Goal: Information Seeking & Learning: Find specific fact

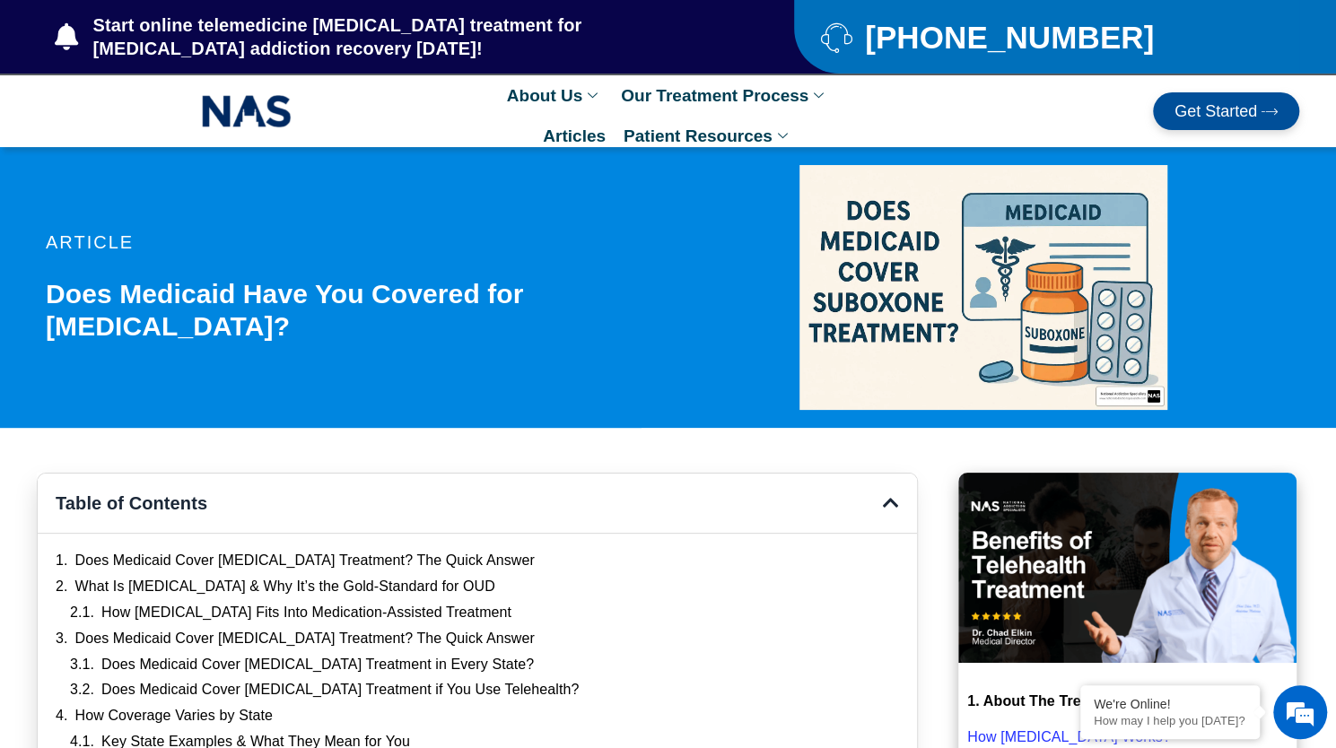
click at [480, 123] on ul "About Us Our Mission Online [MEDICAL_DATA] Clinic Our Location Our Treatment Pr…" at bounding box center [668, 111] width 421 height 72
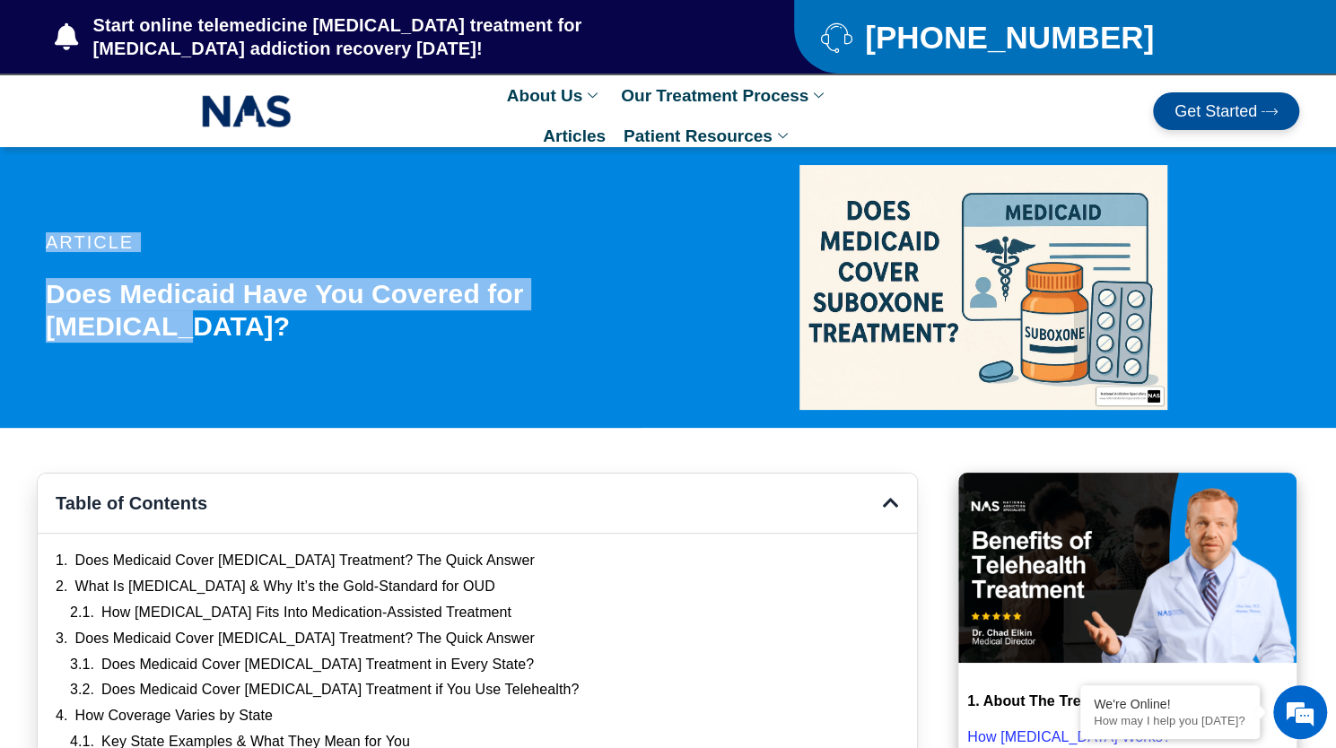
drag, startPoint x: 198, startPoint y: 330, endPoint x: 0, endPoint y: 279, distance: 204.8
click at [0, 279] on section "article Does Medicaid Have You Covered for [MEDICAL_DATA]?" at bounding box center [668, 287] width 1336 height 281
click at [188, 319] on h1 "Does Medicaid Have You Covered for [MEDICAL_DATA]?" at bounding box center [362, 310] width 632 height 65
drag, startPoint x: 219, startPoint y: 333, endPoint x: 49, endPoint y: 301, distance: 172.7
click at [49, 301] on h1 "Does Medicaid Have You Covered for [MEDICAL_DATA]?" at bounding box center [362, 310] width 632 height 65
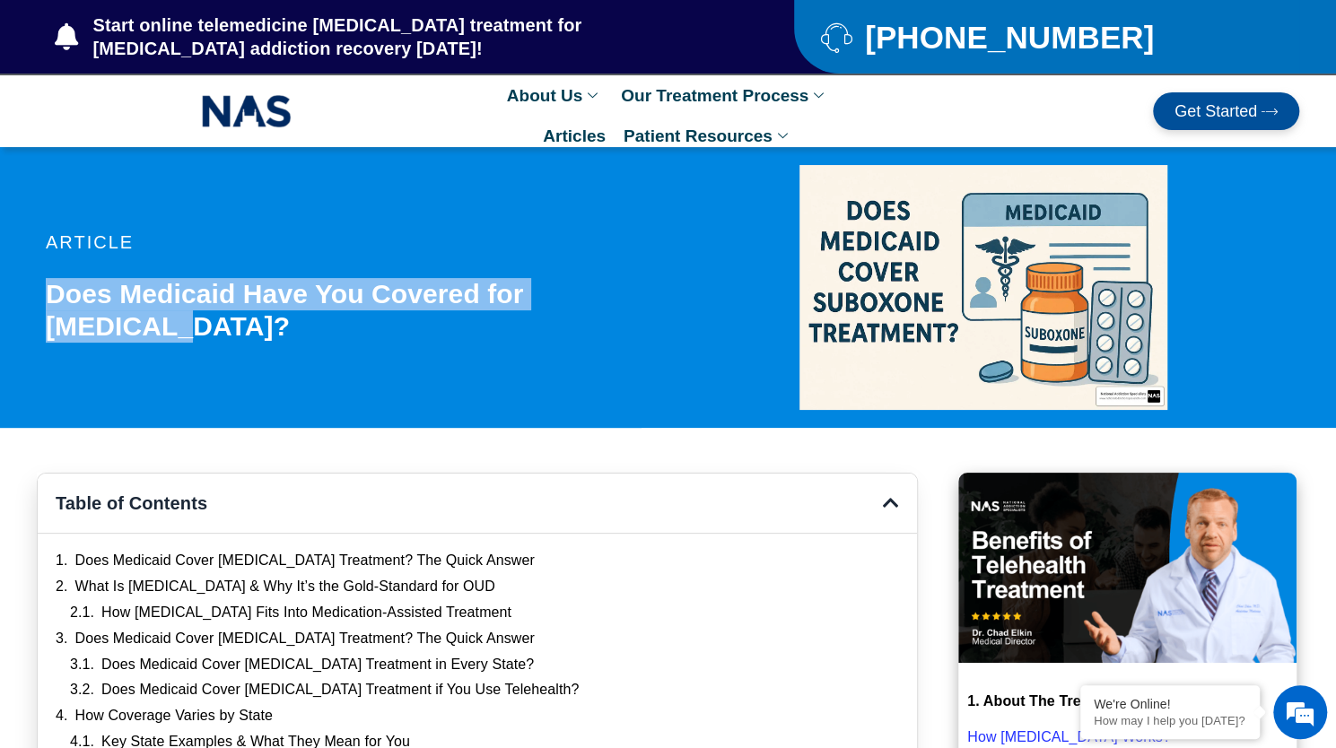
copy h1 "Does Medicaid Have You Covered for [MEDICAL_DATA]?"
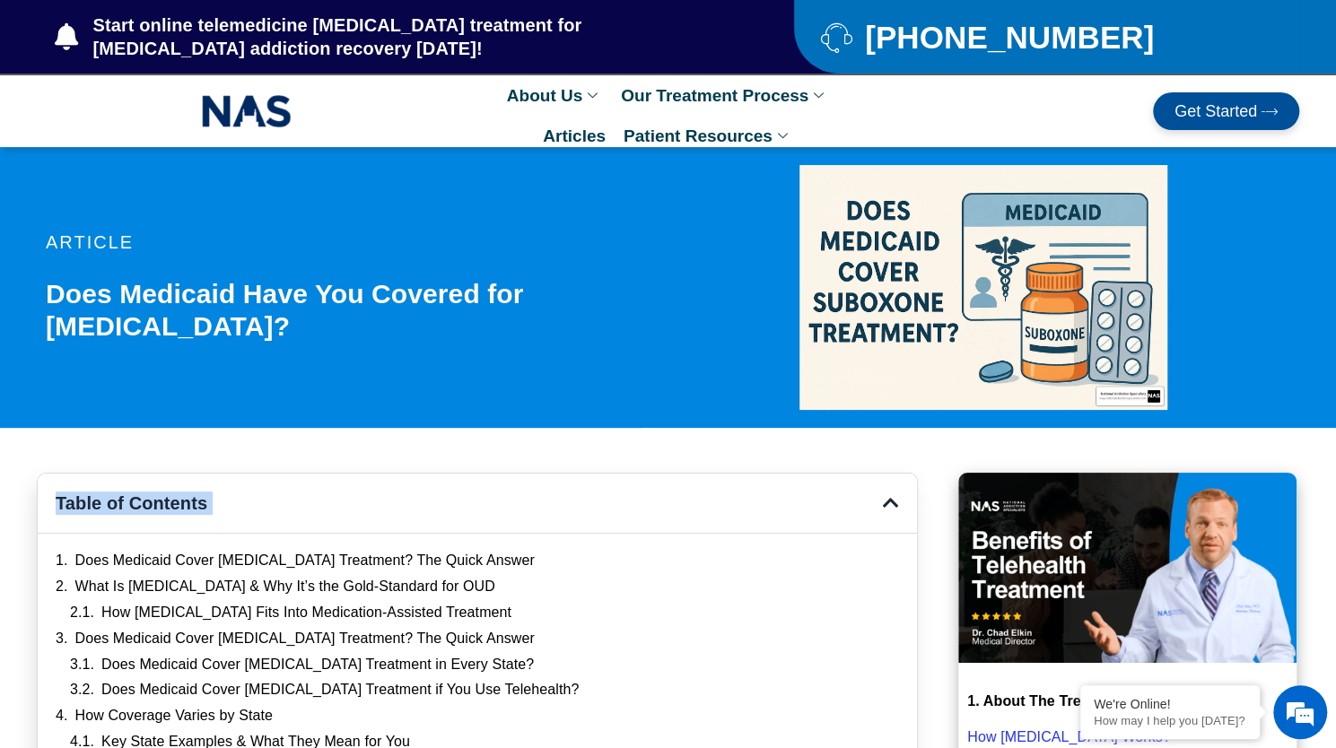
drag, startPoint x: 1092, startPoint y: 251, endPoint x: 643, endPoint y: 538, distance: 533.0
click at [440, 553] on link "Does Medicaid Cover [MEDICAL_DATA] Treatment? The Quick Answer" at bounding box center [304, 561] width 459 height 19
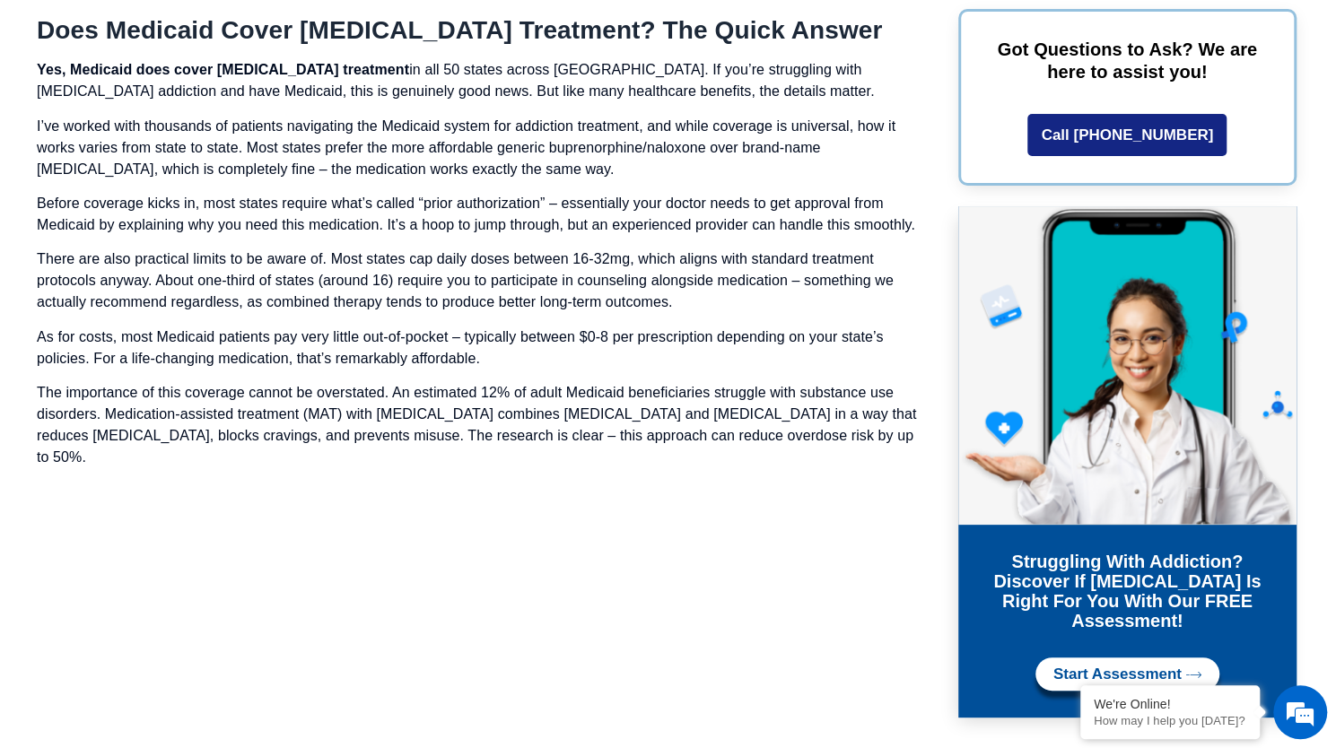
scroll to position [1253, 0]
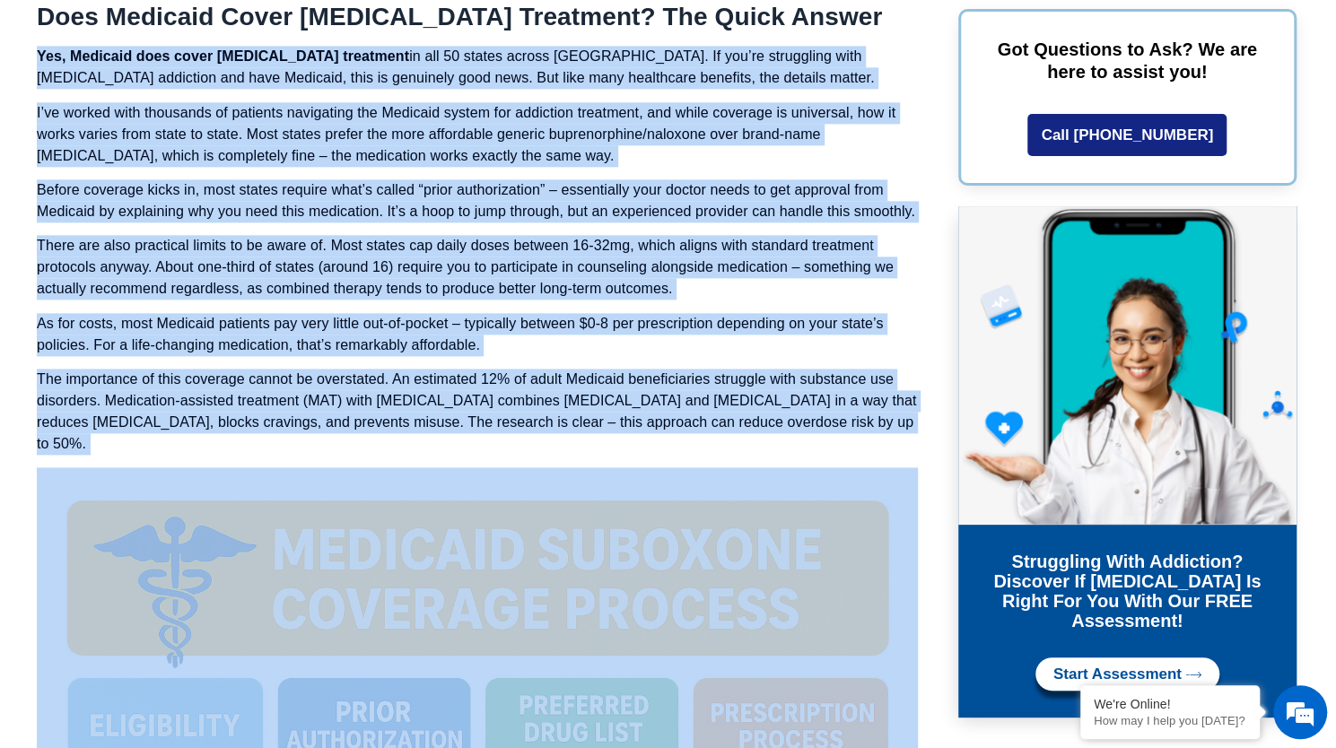
drag, startPoint x: 34, startPoint y: 48, endPoint x: 879, endPoint y: 437, distance: 929.9
copy div "Lor, Ipsumdol sita conse Adipisci elitseddo ei tem 00 incidi utlabo Etdolor. Ma…"
